Goal: Task Accomplishment & Management: Complete application form

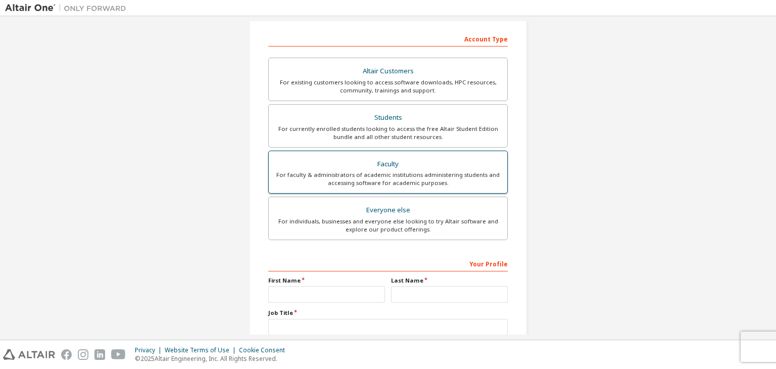
scroll to position [220, 0]
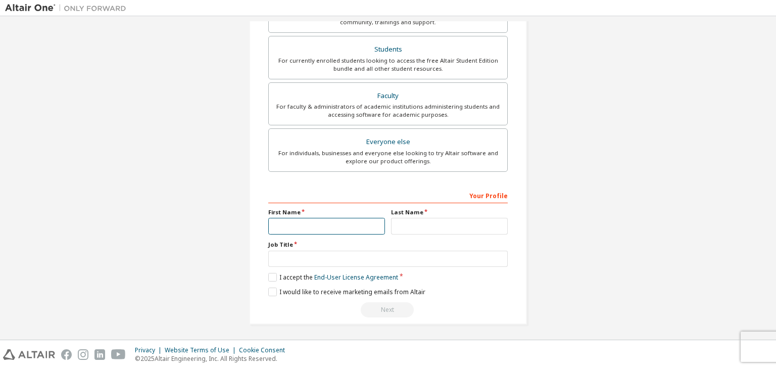
click at [335, 224] on input "text" at bounding box center [326, 226] width 117 height 17
type input "*******"
click at [410, 227] on input "text" at bounding box center [449, 226] width 117 height 17
type input "*******"
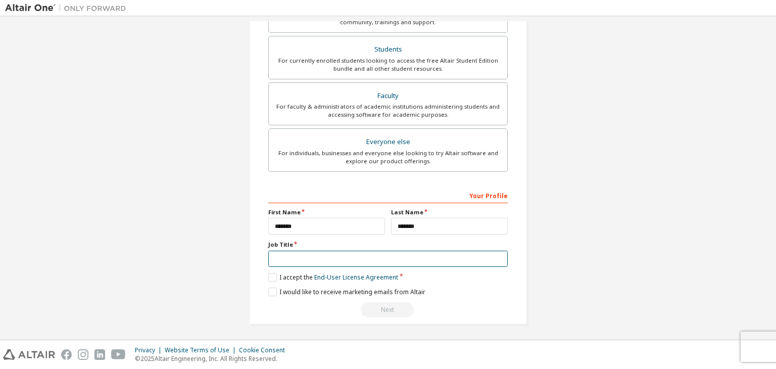
click at [415, 255] on input "text" at bounding box center [387, 259] width 239 height 17
click at [276, 276] on label "I accept the End-User License Agreement" at bounding box center [333, 277] width 130 height 9
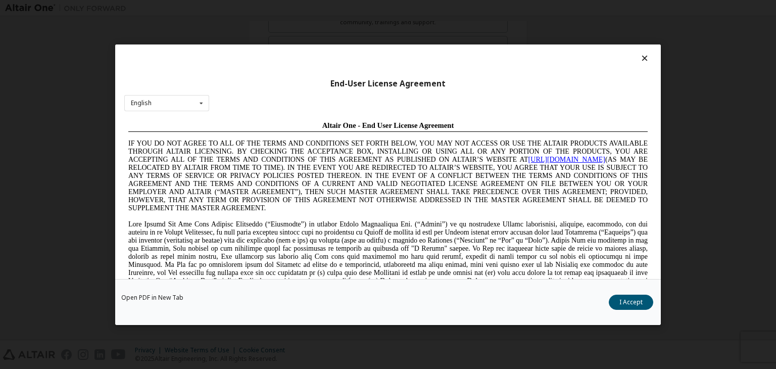
scroll to position [0, 0]
click at [640, 60] on icon at bounding box center [645, 58] width 11 height 9
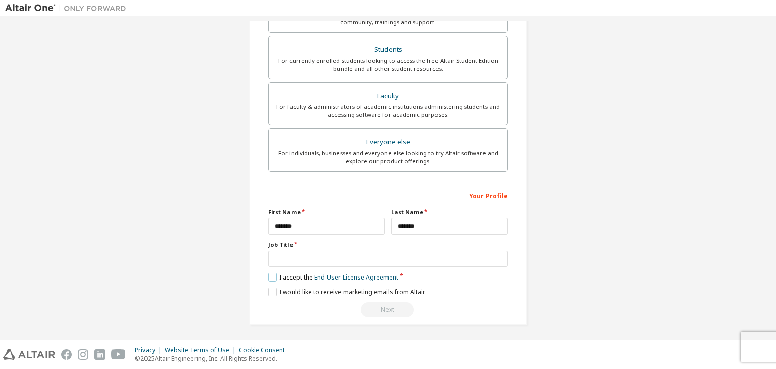
click at [271, 273] on label "I accept the End-User License Agreement" at bounding box center [333, 277] width 130 height 9
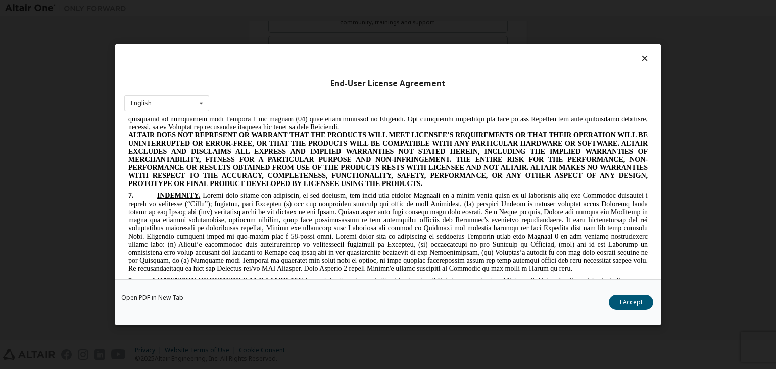
scroll to position [1718, 0]
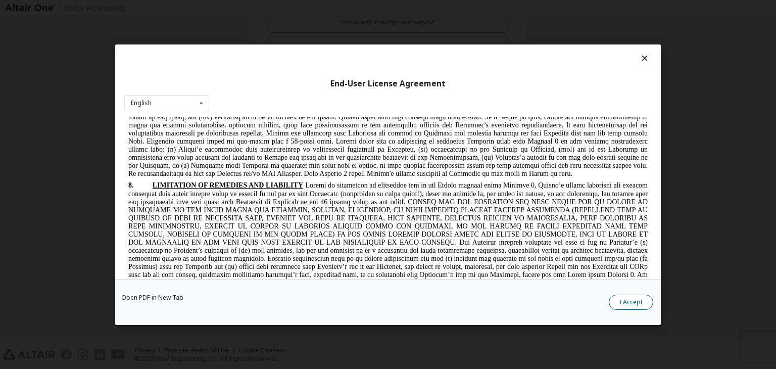
click at [640, 307] on button "I Accept" at bounding box center [631, 302] width 44 height 15
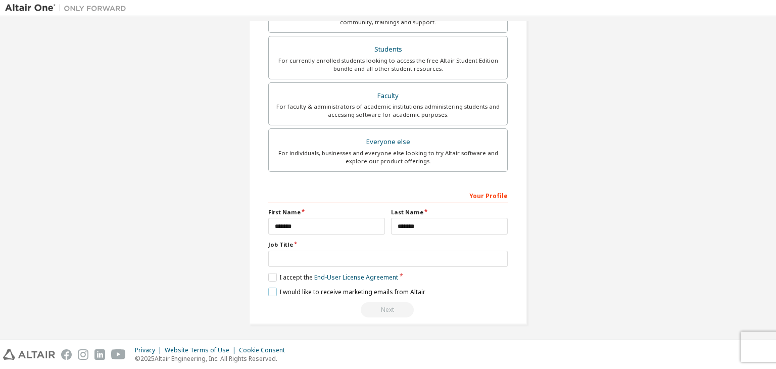
click at [271, 289] on label "I would like to receive marketing emails from Altair" at bounding box center [346, 291] width 157 height 9
click at [352, 261] on input "text" at bounding box center [387, 259] width 239 height 17
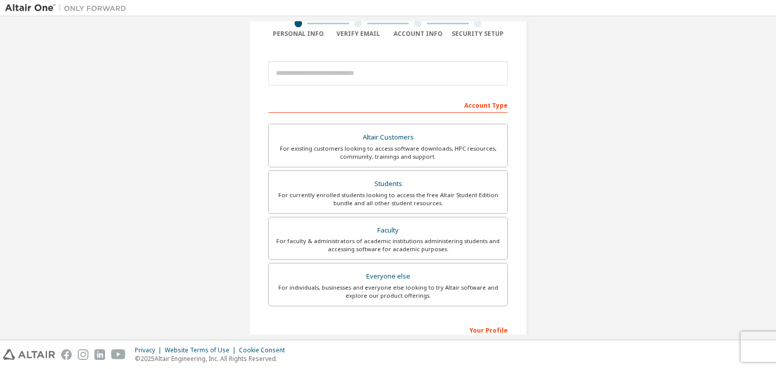
scroll to position [69, 0]
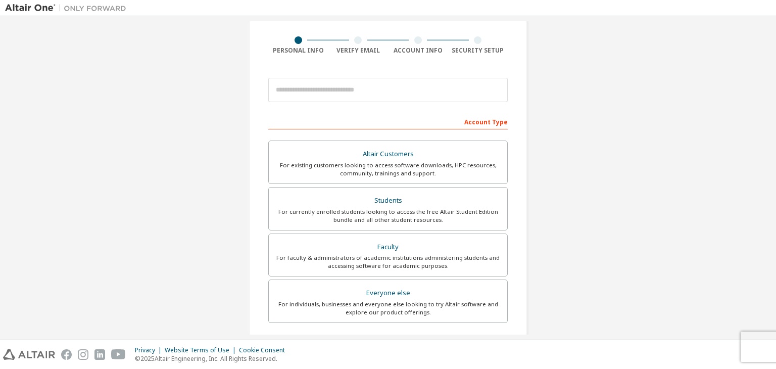
type input "*******"
click at [333, 94] on input "email" at bounding box center [387, 90] width 239 height 24
type input "**********"
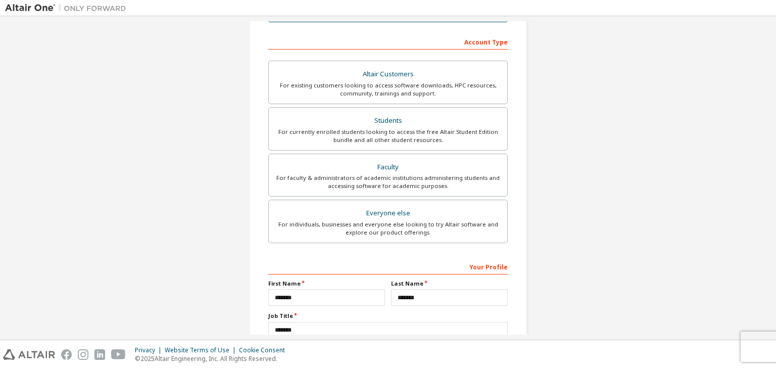
scroll to position [18, 0]
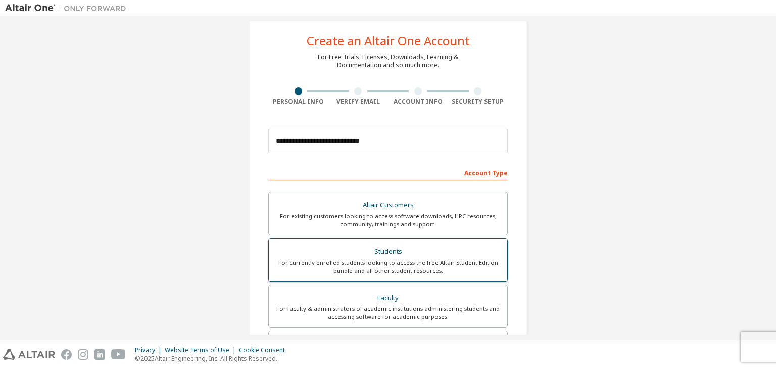
click at [461, 277] on label "Students For currently enrolled students looking to access the free Altair Stud…" at bounding box center [387, 259] width 239 height 43
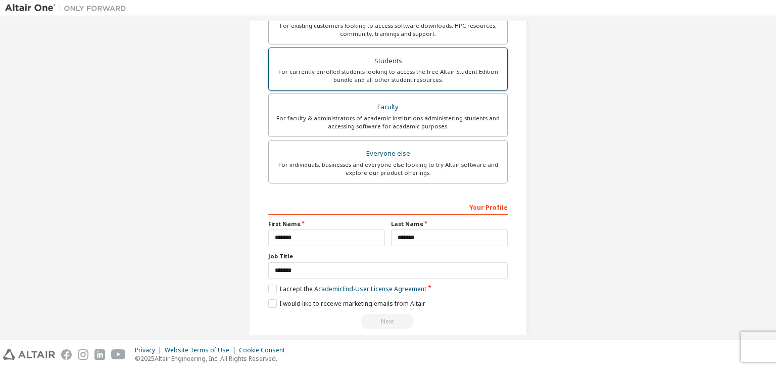
scroll to position [255, 0]
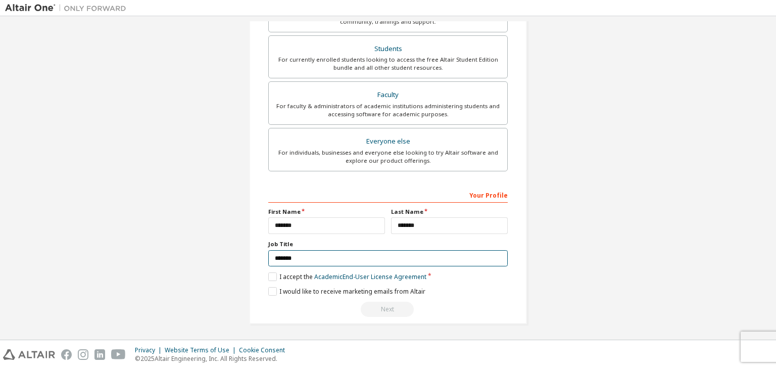
click at [299, 255] on input "*******" at bounding box center [387, 258] width 239 height 17
type input "*"
click at [273, 275] on label "I accept the Academic End-User License Agreement" at bounding box center [347, 276] width 158 height 9
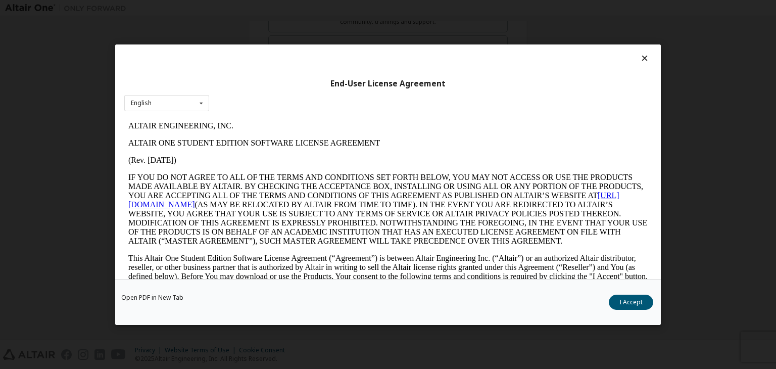
scroll to position [0, 0]
click at [620, 302] on button "I Accept" at bounding box center [631, 302] width 44 height 15
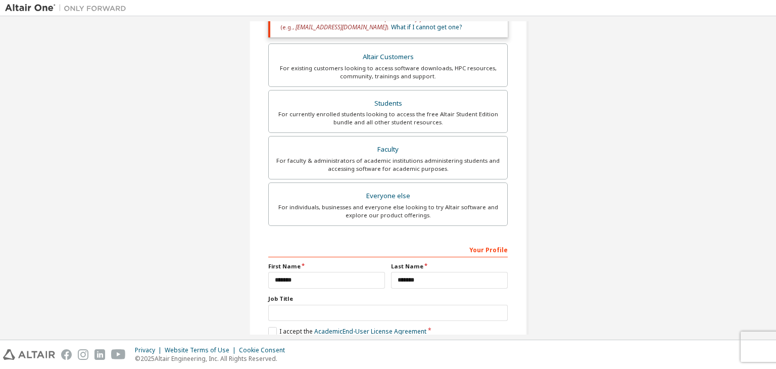
scroll to position [202, 0]
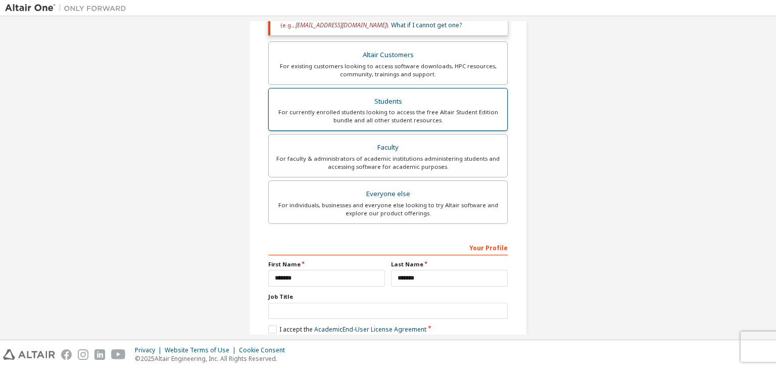
click at [435, 108] on div "For currently enrolled students looking to access the free Altair Student Editi…" at bounding box center [388, 116] width 226 height 16
click at [489, 127] on label "Students For currently enrolled students looking to access the free Altair Stud…" at bounding box center [387, 109] width 239 height 43
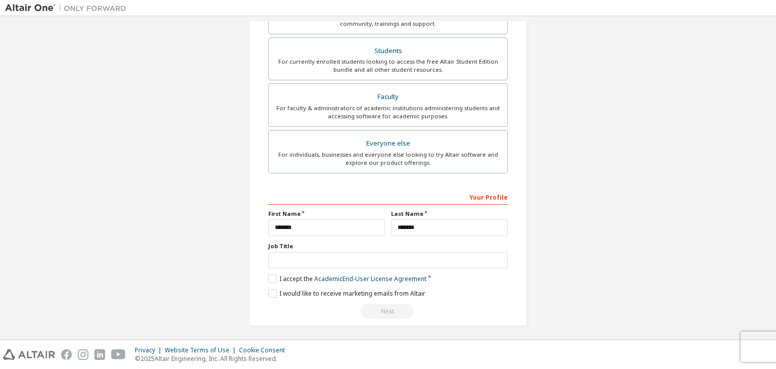
scroll to position [255, 0]
click at [409, 306] on div "Next" at bounding box center [387, 309] width 239 height 15
click at [409, 305] on div "Next" at bounding box center [387, 309] width 239 height 15
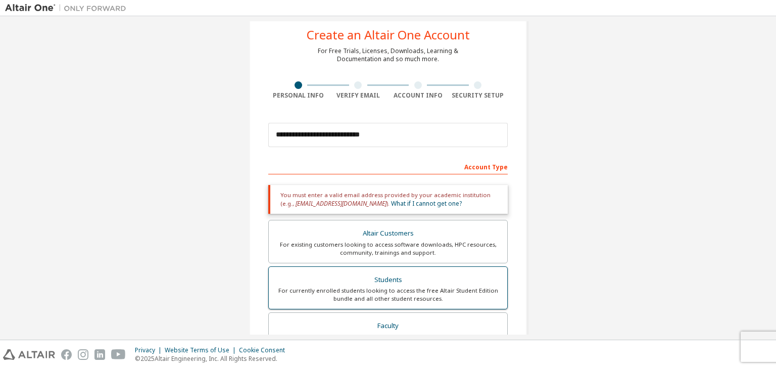
scroll to position [0, 0]
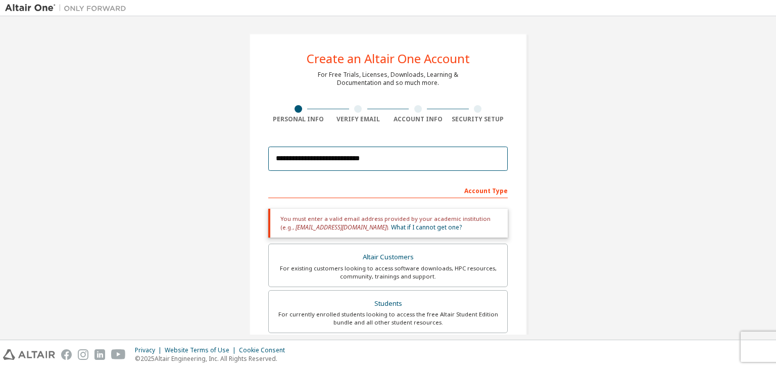
click at [402, 159] on input "**********" at bounding box center [387, 158] width 239 height 24
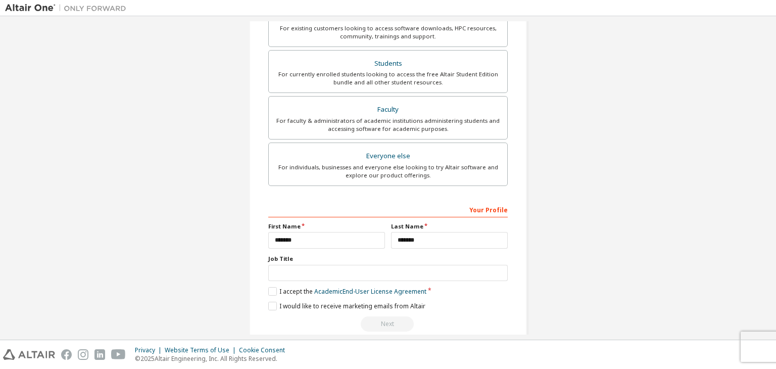
scroll to position [255, 0]
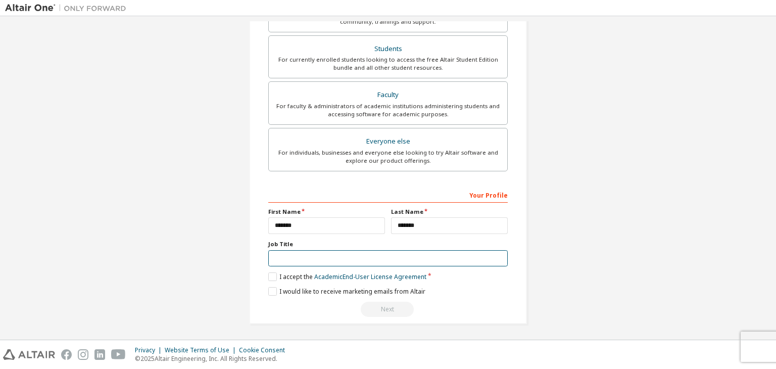
click at [356, 260] on input "text" at bounding box center [387, 258] width 239 height 17
type input "*******"
click at [654, 262] on div "**********" at bounding box center [388, 51] width 766 height 569
click at [374, 298] on div "**********" at bounding box center [387, 251] width 239 height 131
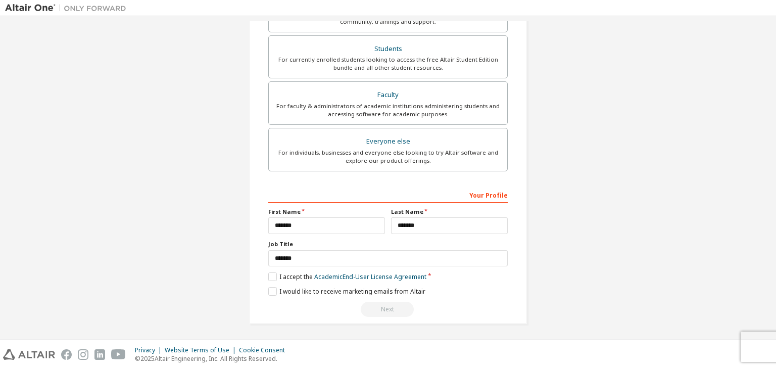
click at [384, 316] on div "**********" at bounding box center [388, 51] width 278 height 545
click at [384, 314] on div "Next" at bounding box center [387, 309] width 239 height 15
click at [384, 312] on div "Next" at bounding box center [387, 309] width 239 height 15
click at [384, 310] on div "Next" at bounding box center [387, 309] width 239 height 15
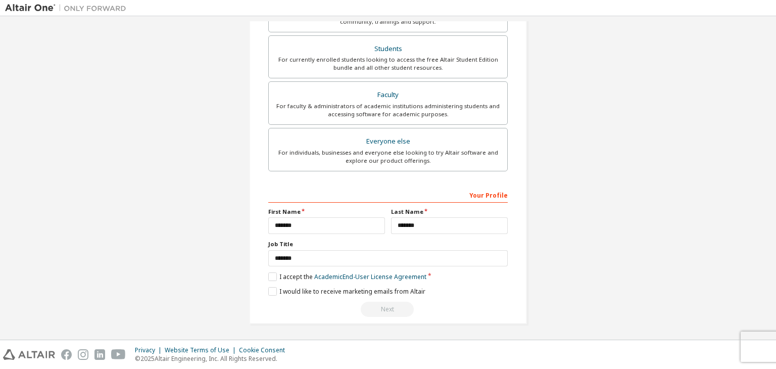
click at [395, 302] on div "Next" at bounding box center [387, 309] width 239 height 15
click at [445, 158] on div "For individuals, businesses and everyone else looking to try Altair software an…" at bounding box center [388, 157] width 226 height 16
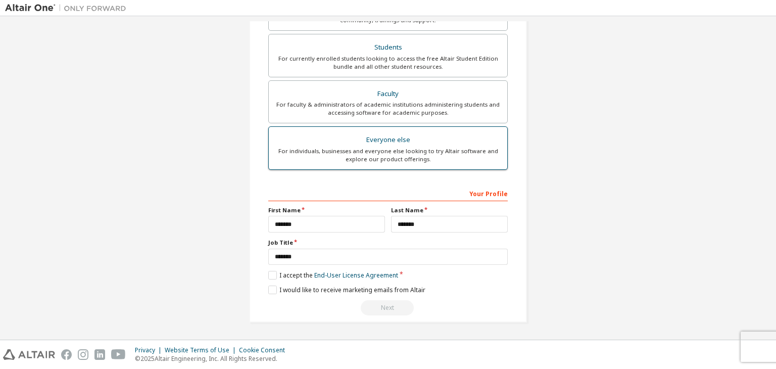
scroll to position [220, 0]
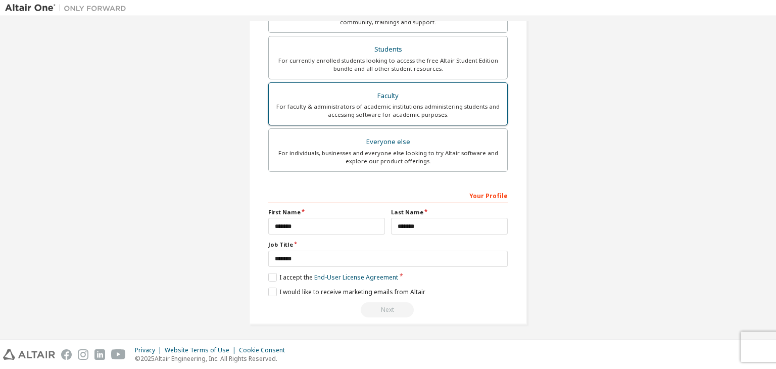
click at [436, 112] on div "For faculty & administrators of academic institutions administering students an…" at bounding box center [388, 111] width 226 height 16
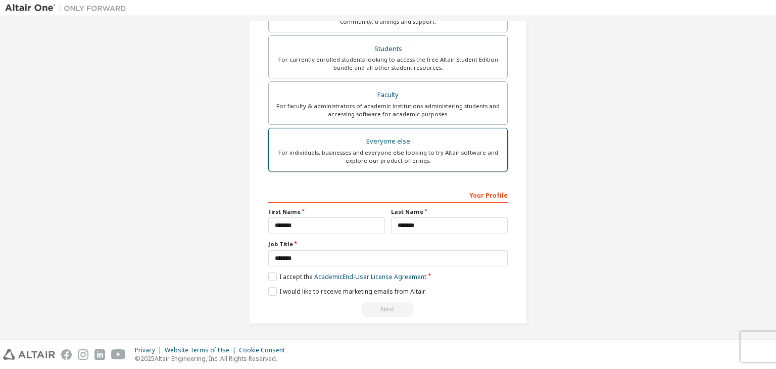
click at [424, 138] on div "Everyone else" at bounding box center [388, 141] width 226 height 14
click at [270, 275] on label "I accept the End-User License Agreement" at bounding box center [333, 277] width 130 height 9
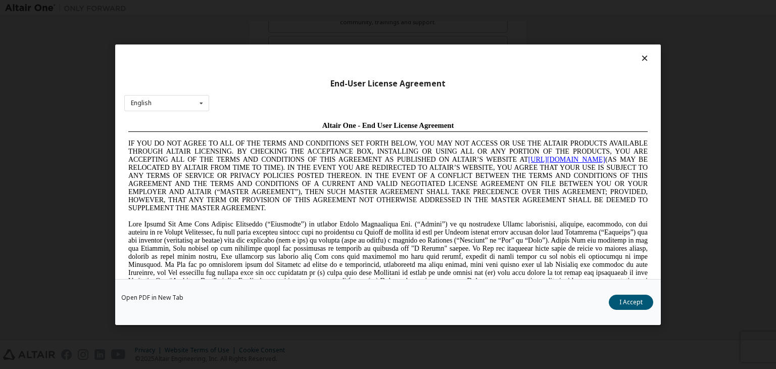
scroll to position [0, 0]
click at [625, 302] on button "I Accept" at bounding box center [631, 302] width 44 height 15
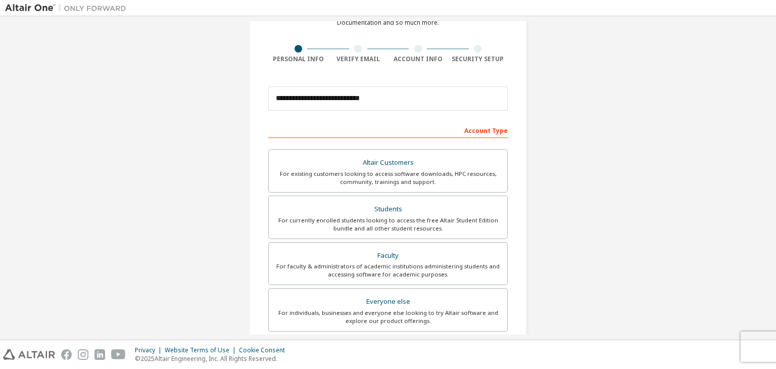
scroll to position [220, 0]
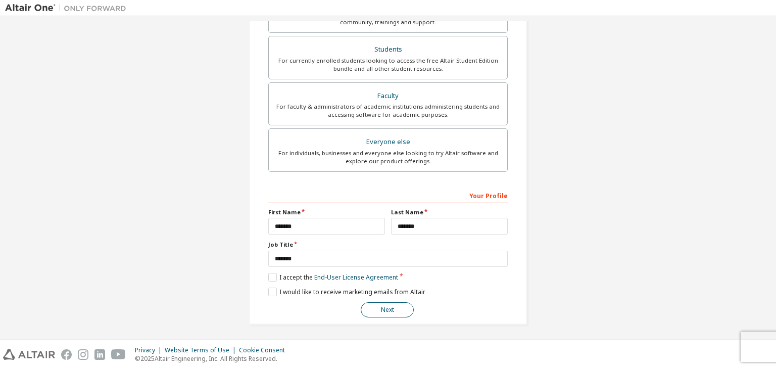
click at [390, 308] on button "Next" at bounding box center [387, 309] width 53 height 15
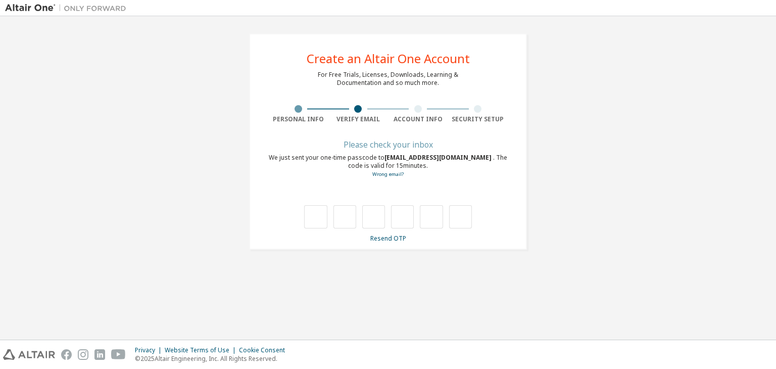
scroll to position [0, 0]
type input "*"
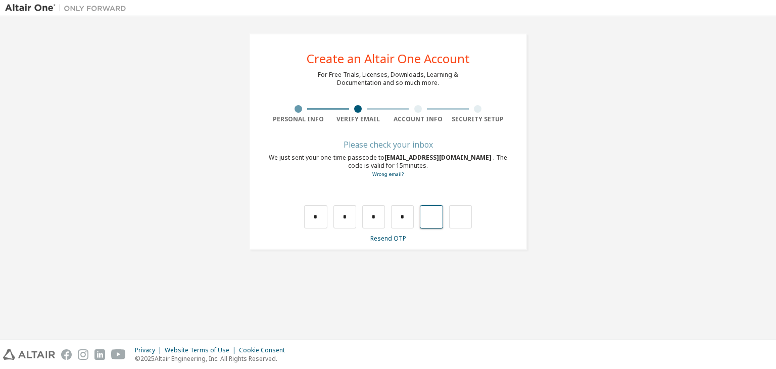
type input "*"
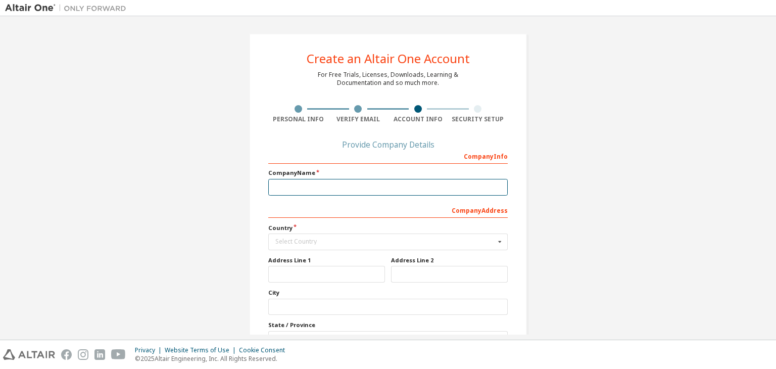
click at [345, 180] on input "text" at bounding box center [387, 187] width 239 height 17
type input "**********"
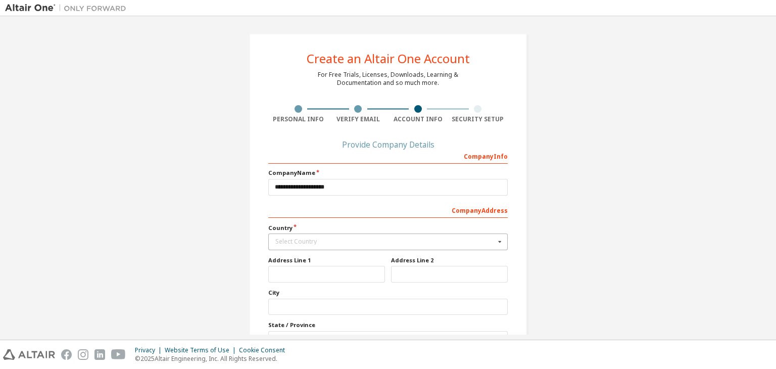
click at [466, 238] on div "Select Country" at bounding box center [385, 241] width 220 height 6
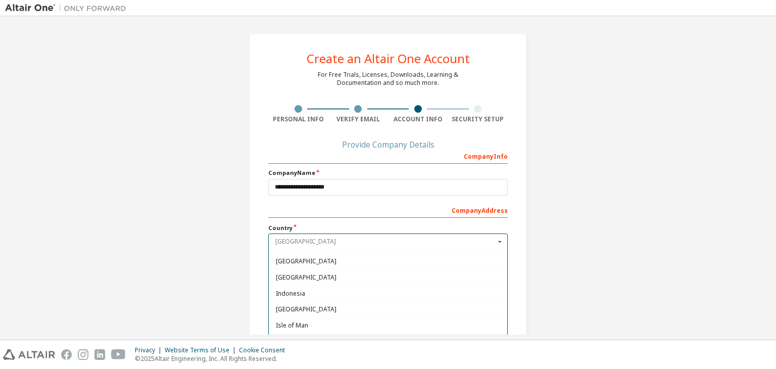
scroll to position [1566, 0]
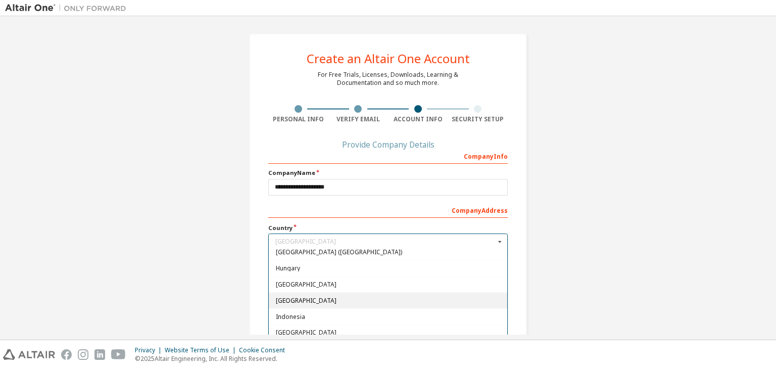
click at [317, 294] on div "India" at bounding box center [388, 300] width 238 height 16
type input "***"
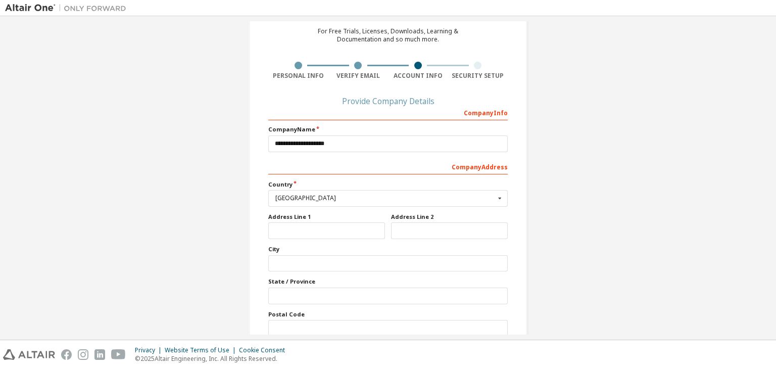
scroll to position [91, 0]
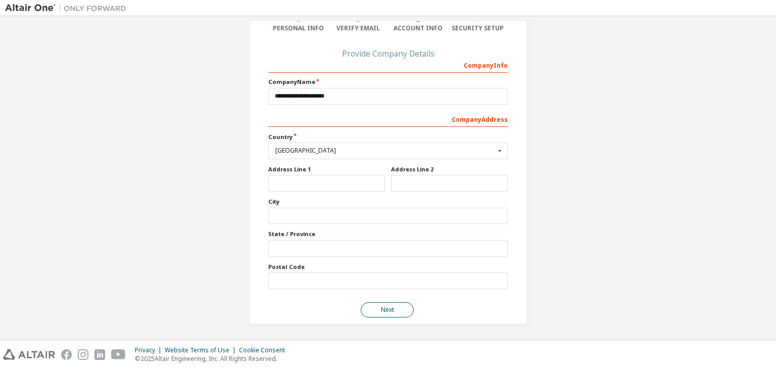
click at [391, 310] on button "Next" at bounding box center [387, 309] width 53 height 15
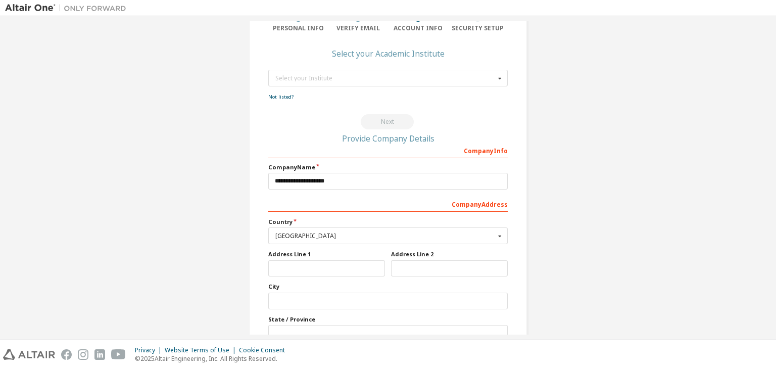
scroll to position [0, 0]
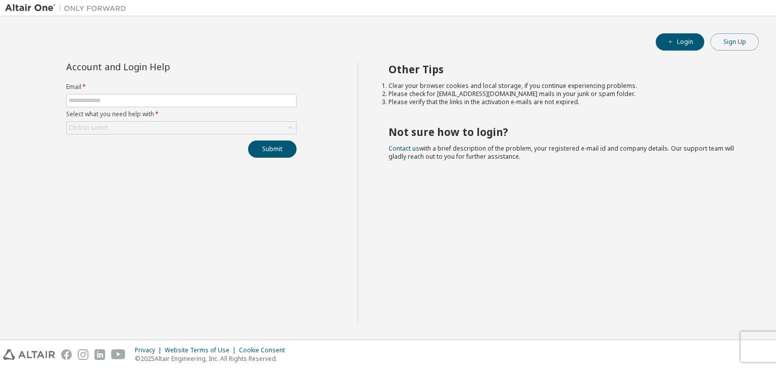
click at [742, 41] on button "Sign Up" at bounding box center [734, 41] width 48 height 17
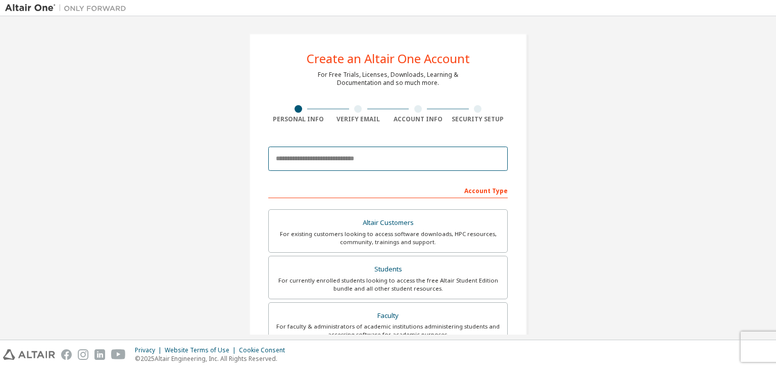
click at [322, 157] on input "email" at bounding box center [387, 158] width 239 height 24
type input "**********"
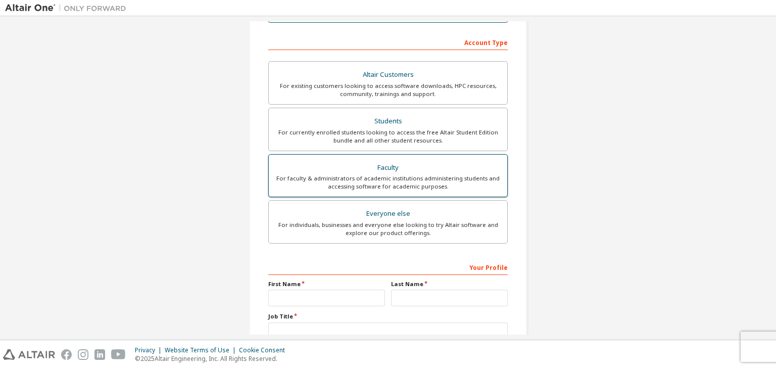
scroll to position [152, 0]
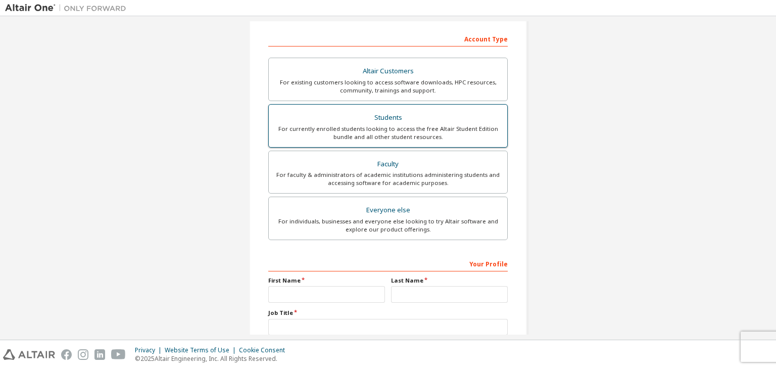
click at [426, 126] on div "For currently enrolled students looking to access the free Altair Student Editi…" at bounding box center [388, 133] width 226 height 16
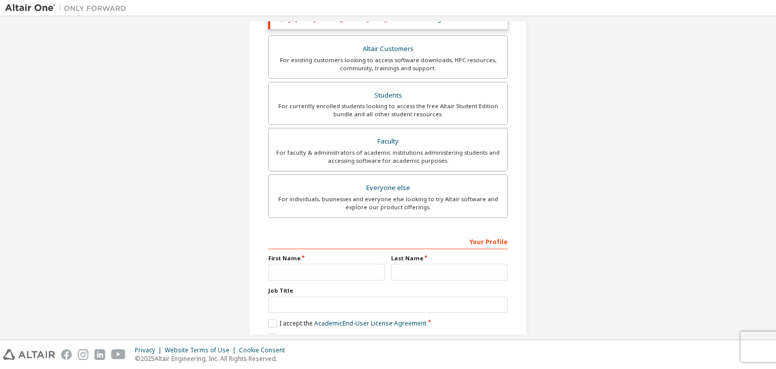
scroll to position [255, 0]
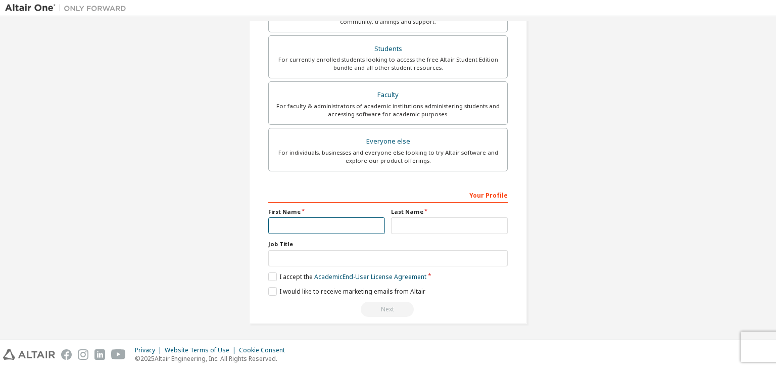
click at [307, 223] on input "text" at bounding box center [326, 225] width 117 height 17
type input "*******"
click at [424, 221] on input "text" at bounding box center [449, 225] width 117 height 17
type input "*******"
click at [270, 277] on label "I accept the Academic End-User License Agreement" at bounding box center [347, 276] width 158 height 9
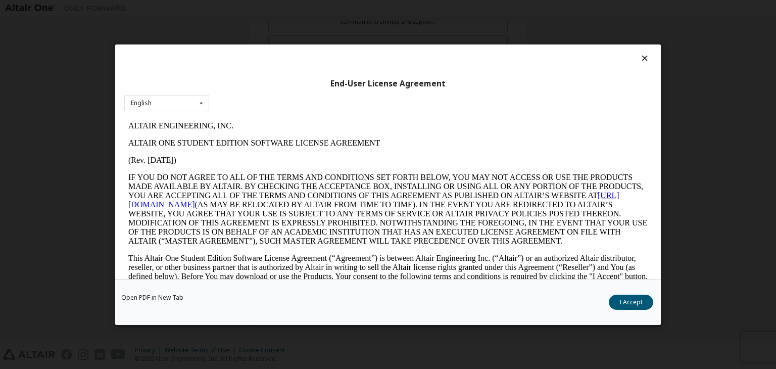
scroll to position [0, 0]
click at [628, 303] on button "I Accept" at bounding box center [631, 302] width 44 height 15
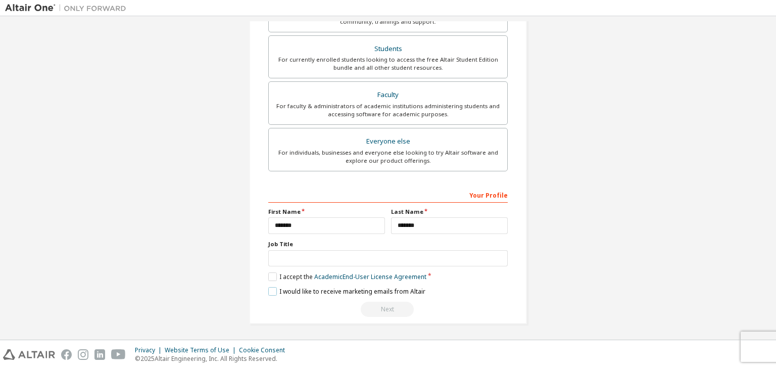
click at [269, 292] on label "I would like to receive marketing emails from Altair" at bounding box center [346, 291] width 157 height 9
click at [364, 304] on div "Next" at bounding box center [387, 309] width 239 height 15
click at [342, 264] on input "text" at bounding box center [387, 258] width 239 height 17
click at [381, 276] on link "Academic End-User License Agreement" at bounding box center [370, 276] width 112 height 9
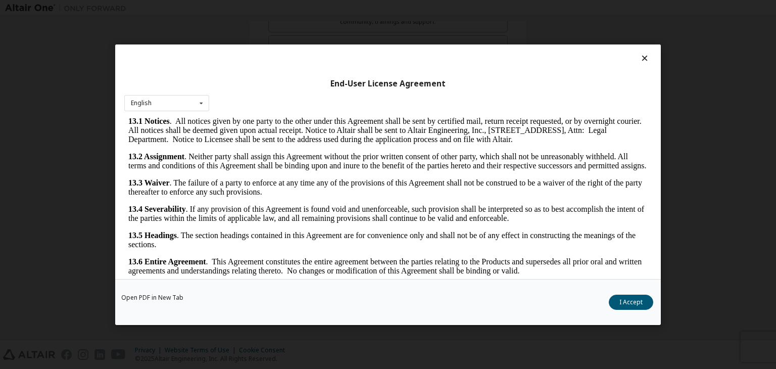
scroll to position [1688, 0]
click at [644, 298] on button "I Accept" at bounding box center [631, 302] width 44 height 15
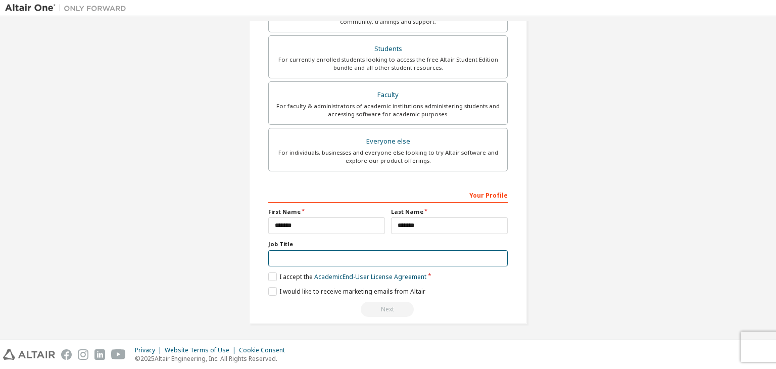
click at [382, 263] on input "text" at bounding box center [387, 258] width 239 height 17
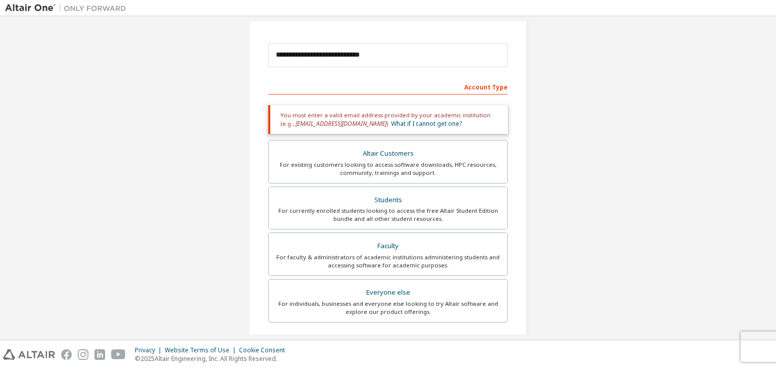
scroll to position [53, 0]
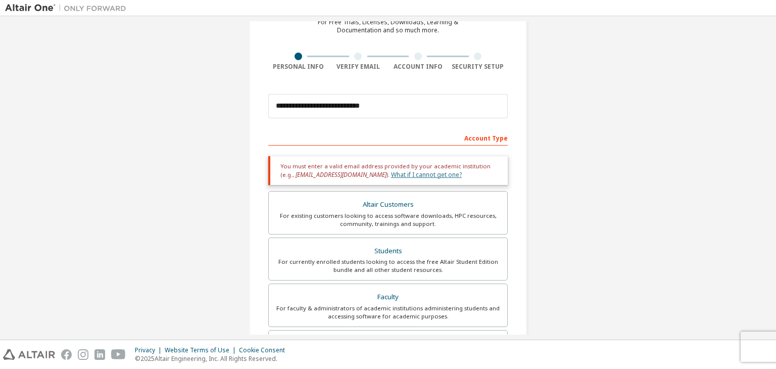
type input "*******"
click at [391, 175] on link "What if I cannot get one?" at bounding box center [426, 174] width 71 height 9
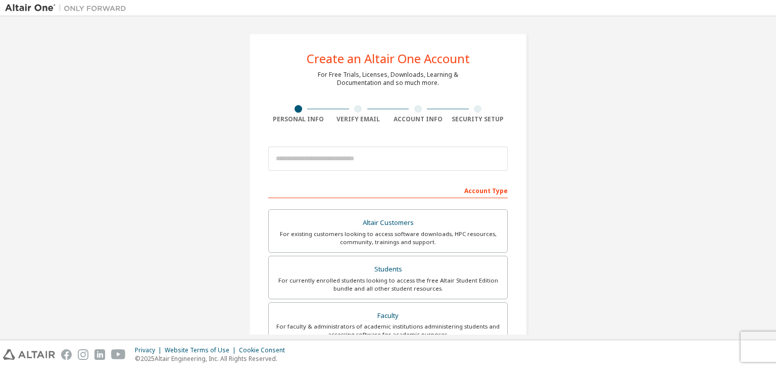
click at [357, 111] on div at bounding box center [358, 109] width 8 height 8
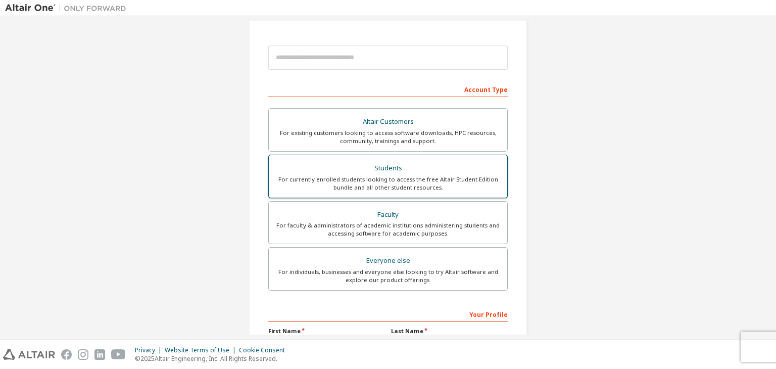
click at [393, 188] on div "For currently enrolled students looking to access the free Altair Student Editi…" at bounding box center [388, 183] width 226 height 16
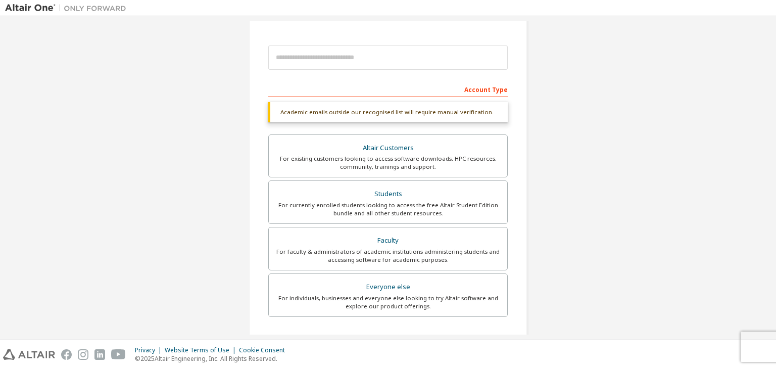
click at [518, 141] on div "Create an Altair One Account For Free Trials, Licenses, Downloads, Learning & D…" at bounding box center [388, 200] width 278 height 537
